Goal: Task Accomplishment & Management: Complete application form

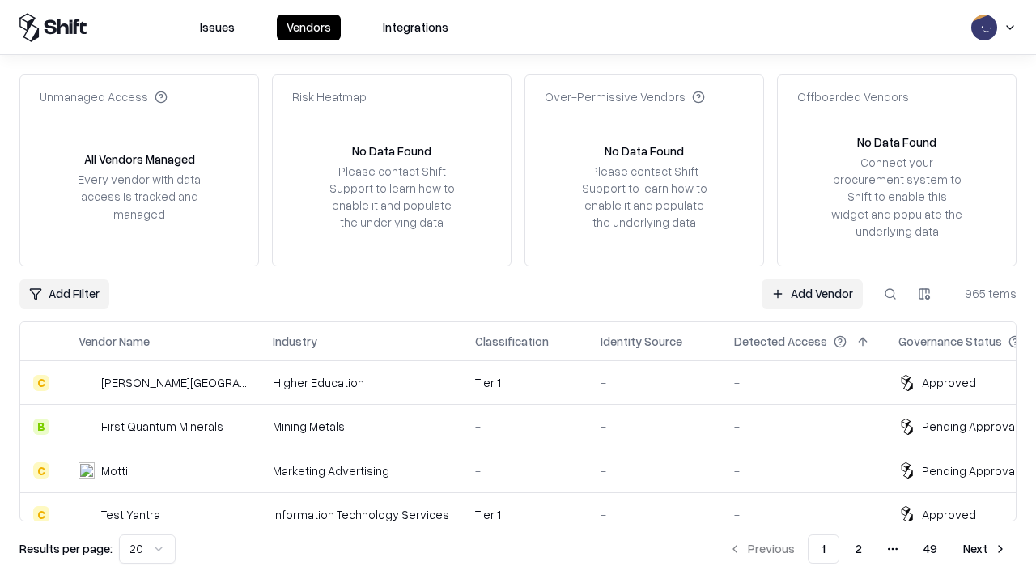
click at [812, 293] on link "Add Vendor" at bounding box center [811, 293] width 101 height 29
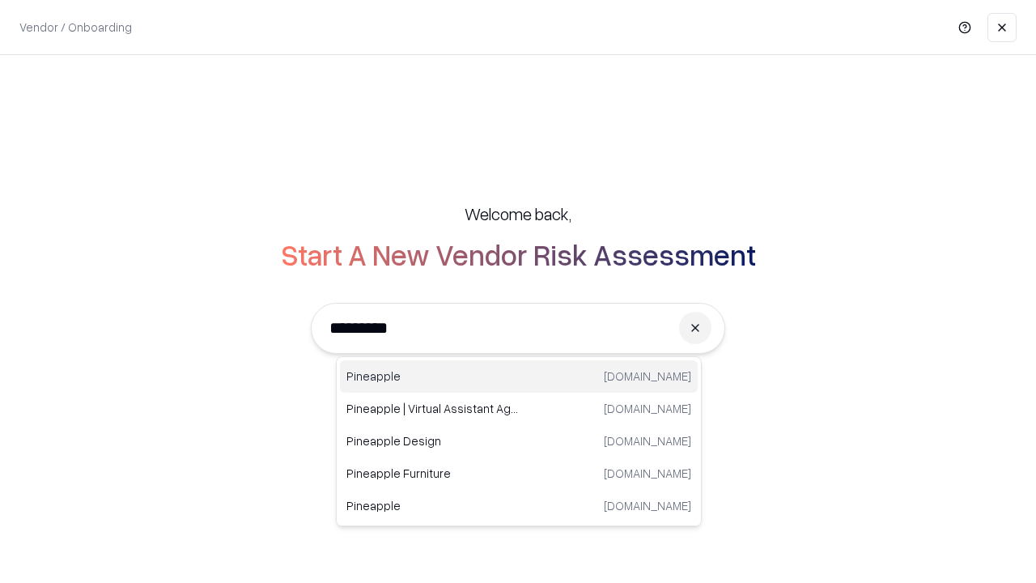
click at [519, 376] on div "Pineapple [DOMAIN_NAME]" at bounding box center [519, 376] width 358 height 32
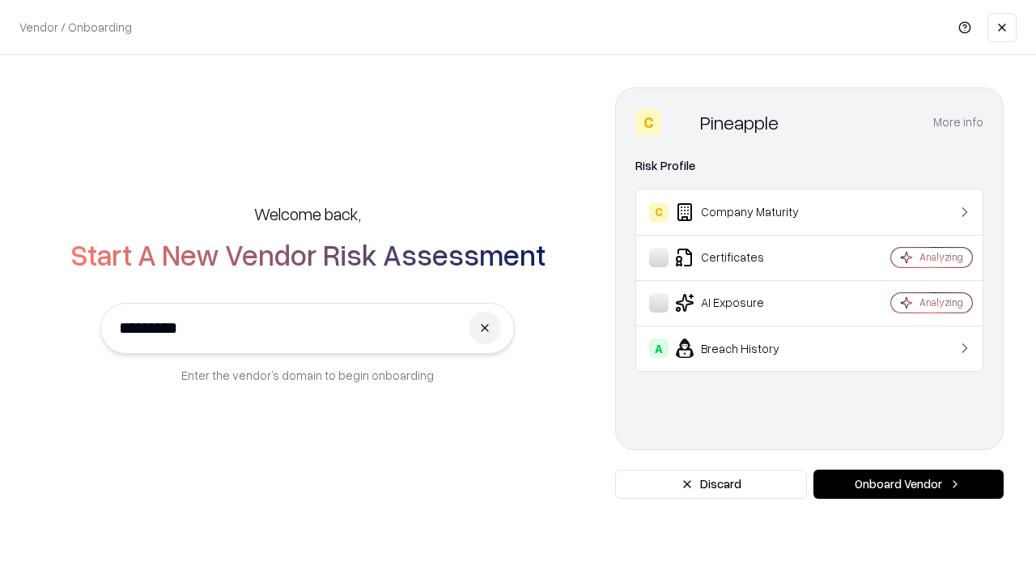
type input "*********"
click at [908, 484] on button "Onboard Vendor" at bounding box center [908, 483] width 190 height 29
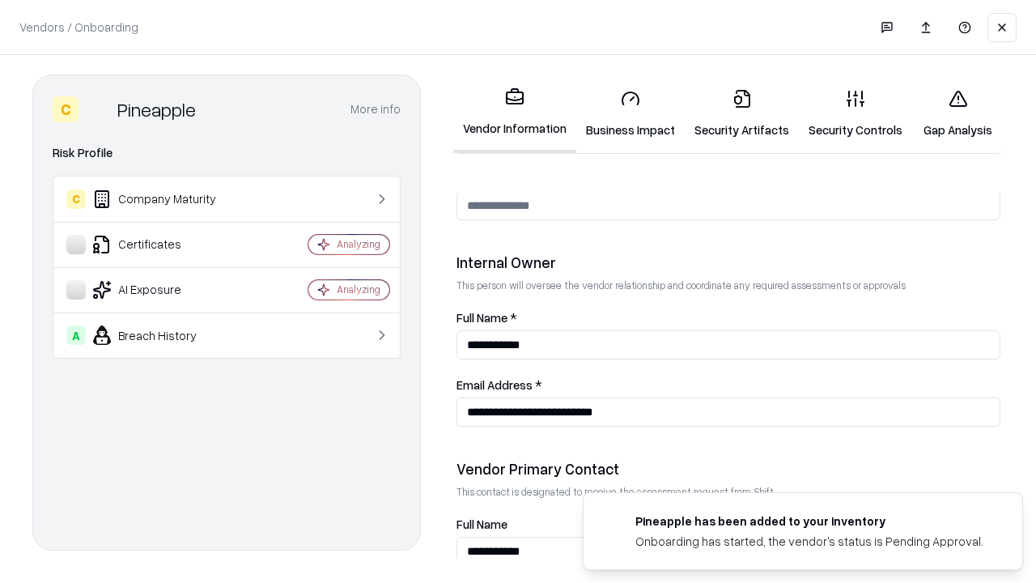
scroll to position [838, 0]
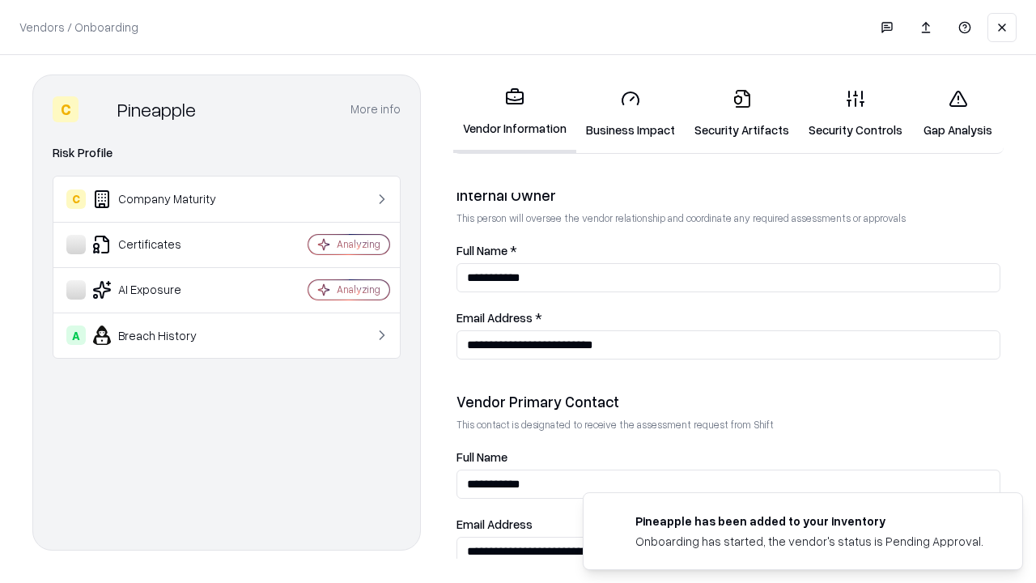
click at [741, 113] on link "Security Artifacts" at bounding box center [741, 113] width 114 height 75
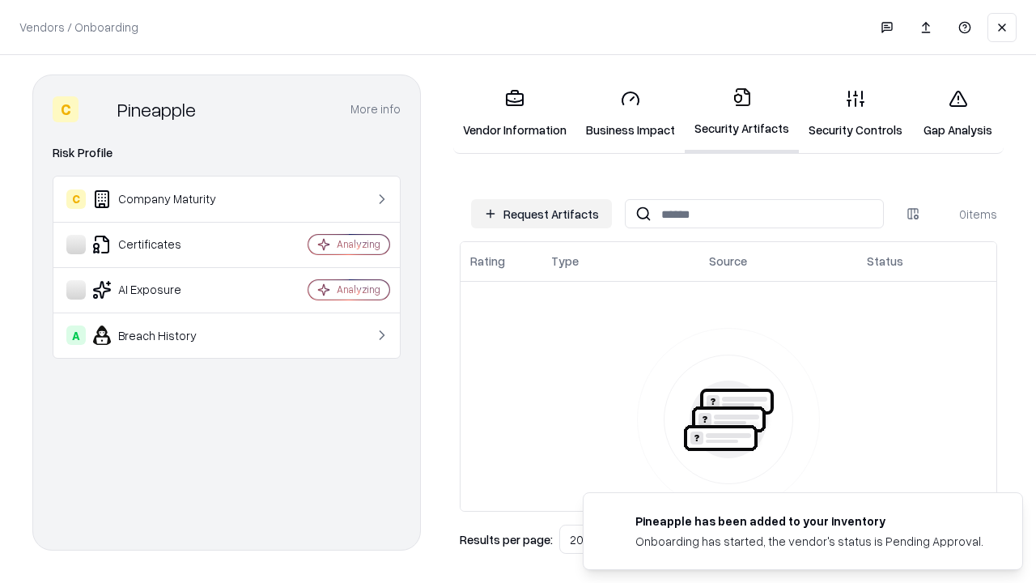
click at [541, 214] on button "Request Artifacts" at bounding box center [541, 213] width 141 height 29
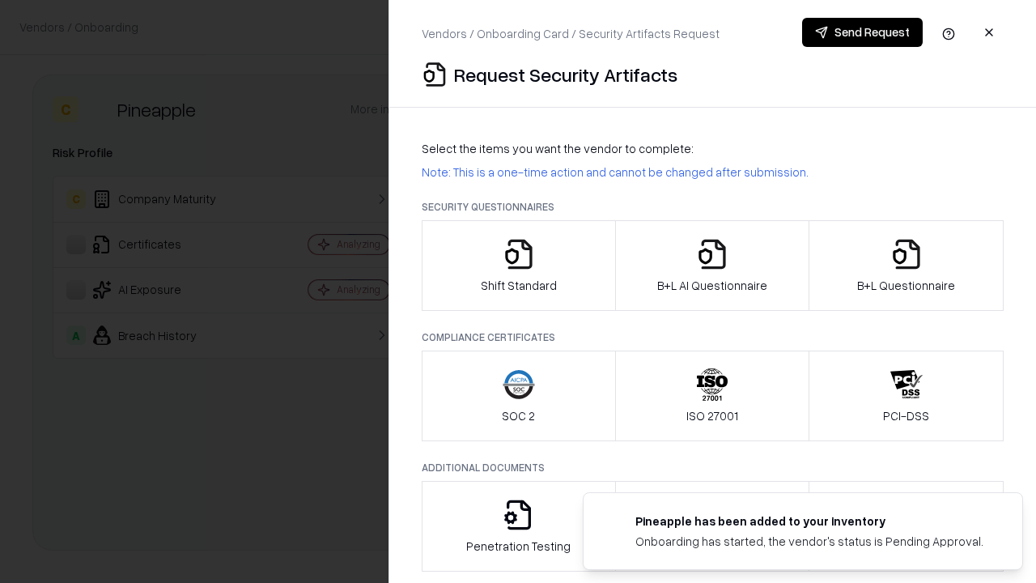
click at [905, 265] on icon "button" at bounding box center [906, 254] width 32 height 32
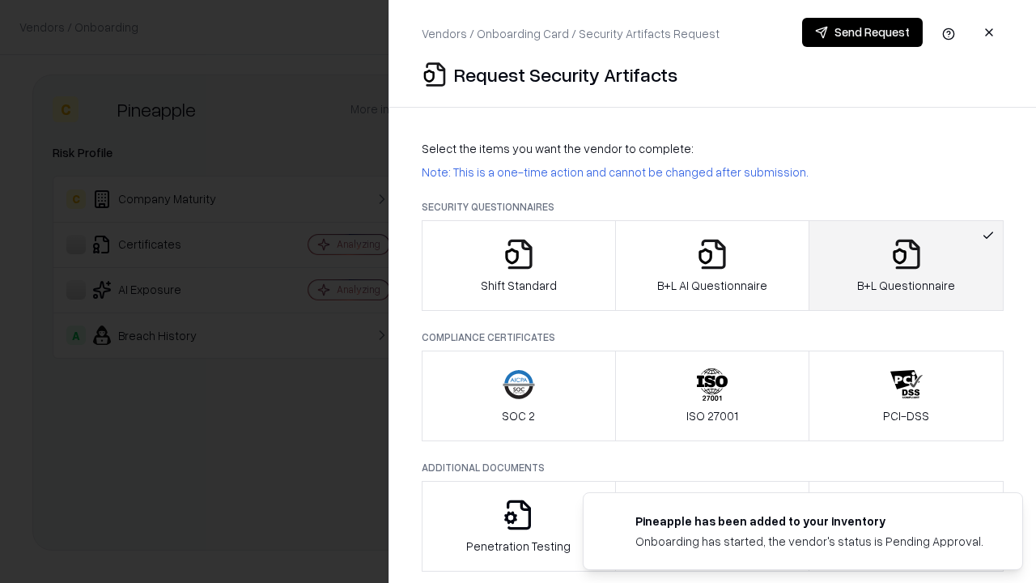
click at [711, 265] on icon "button" at bounding box center [712, 254] width 32 height 32
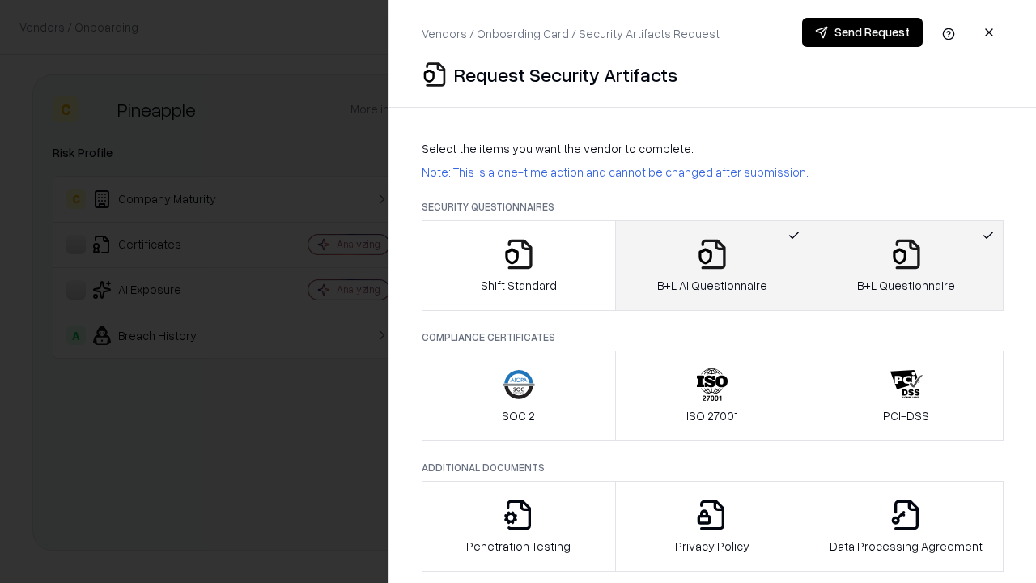
click at [862, 32] on button "Send Request" at bounding box center [862, 32] width 121 height 29
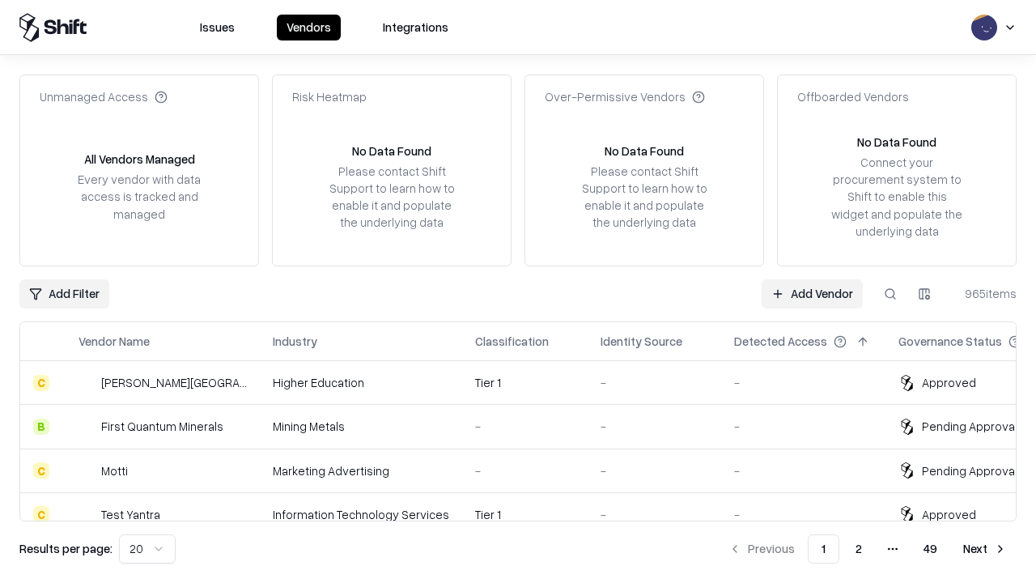
click at [812, 293] on link "Add Vendor" at bounding box center [811, 293] width 101 height 29
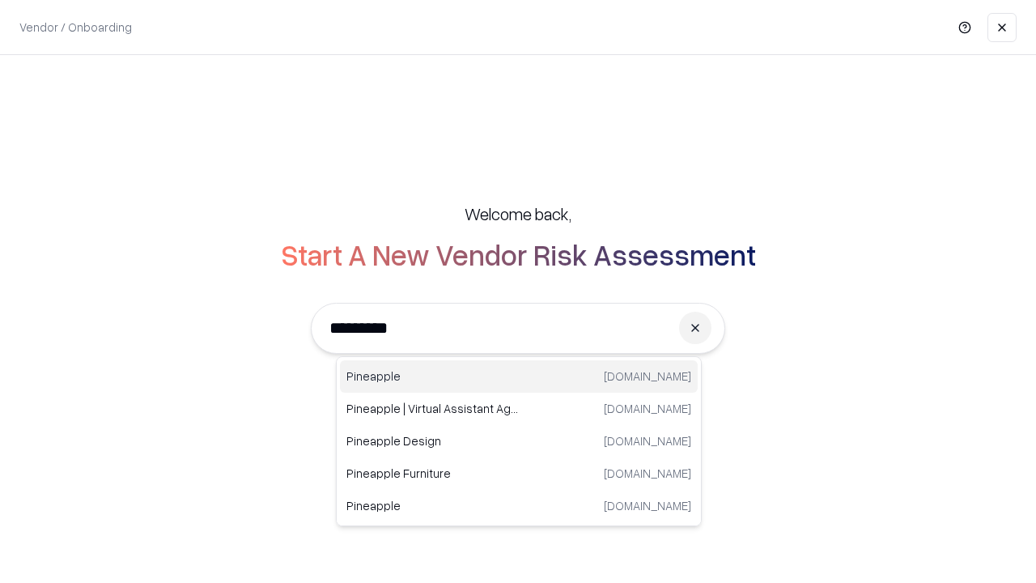
click at [519, 376] on div "Pineapple [DOMAIN_NAME]" at bounding box center [519, 376] width 358 height 32
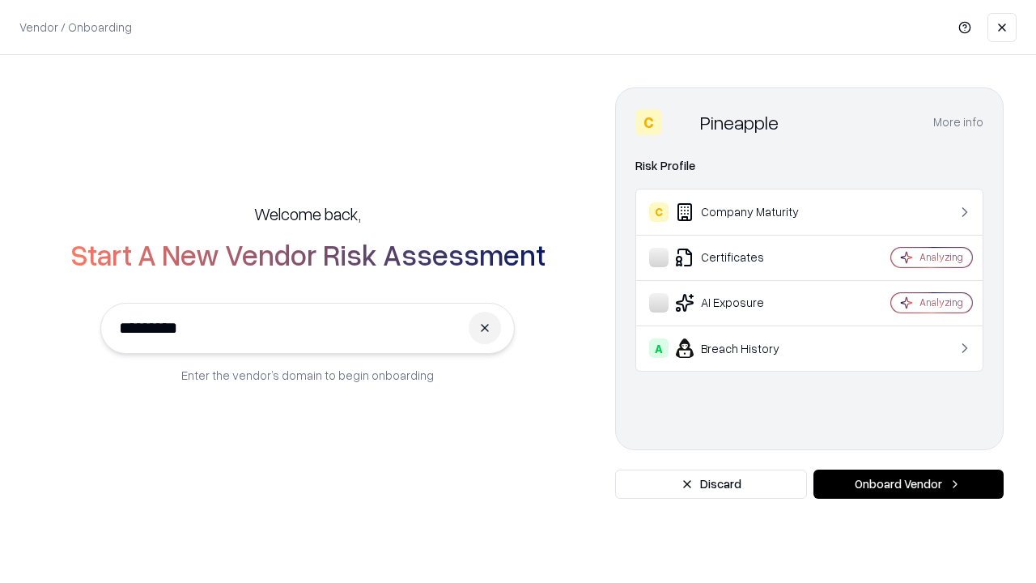
type input "*********"
click at [908, 484] on button "Onboard Vendor" at bounding box center [908, 483] width 190 height 29
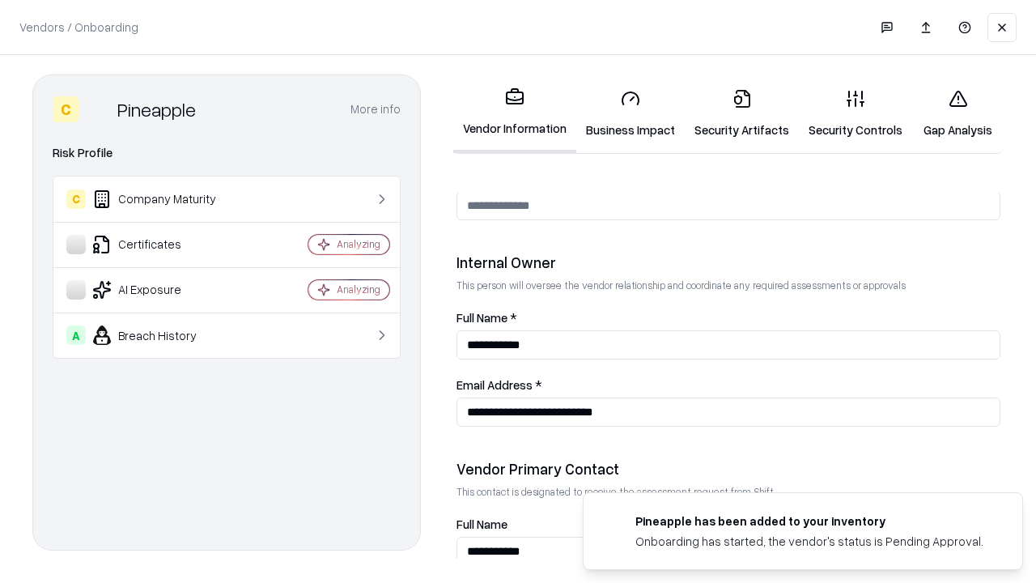
scroll to position [838, 0]
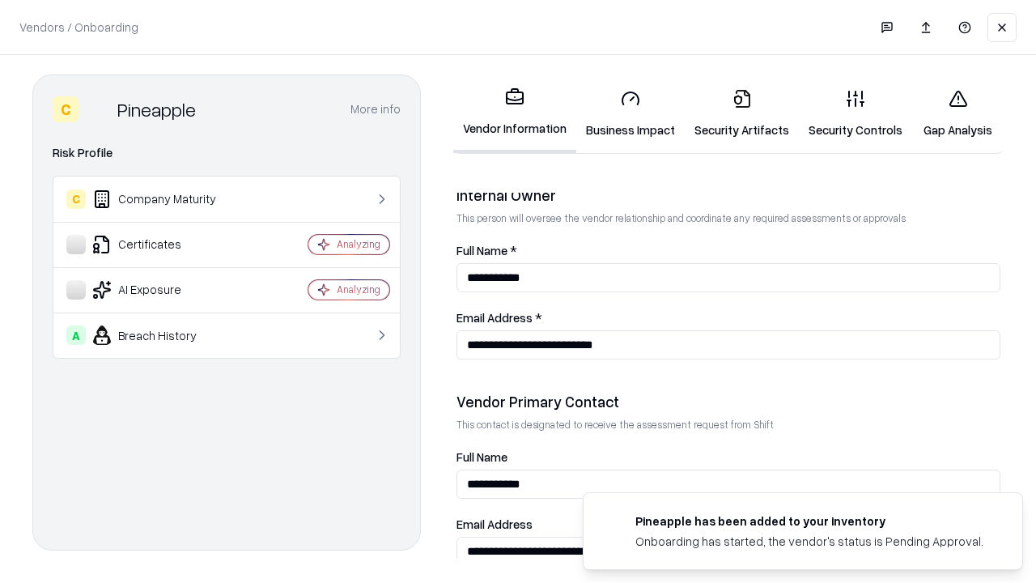
click at [957, 113] on link "Gap Analysis" at bounding box center [957, 113] width 91 height 75
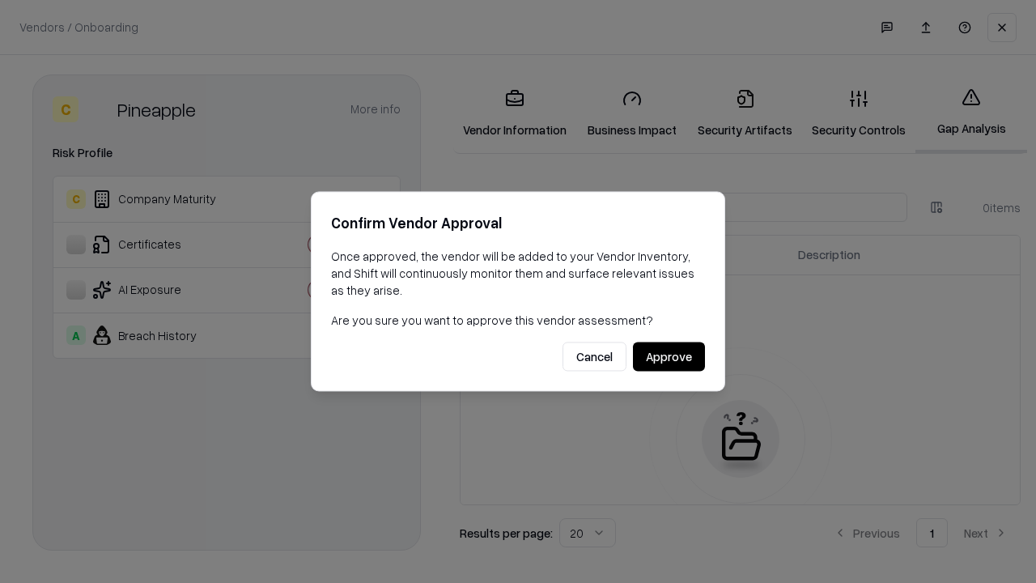
click at [668, 356] on button "Approve" at bounding box center [669, 356] width 72 height 29
